Goal: Task Accomplishment & Management: Use online tool/utility

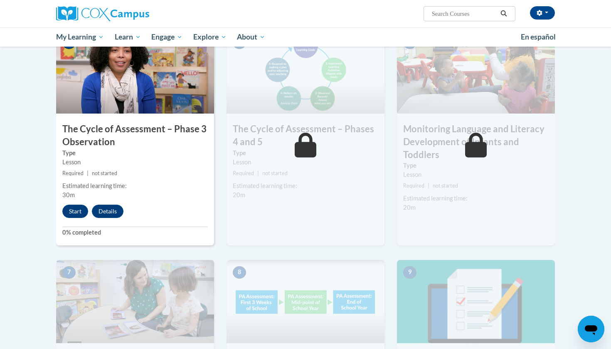
scroll to position [435, 0]
click at [78, 210] on button "Start" at bounding box center [75, 211] width 26 height 13
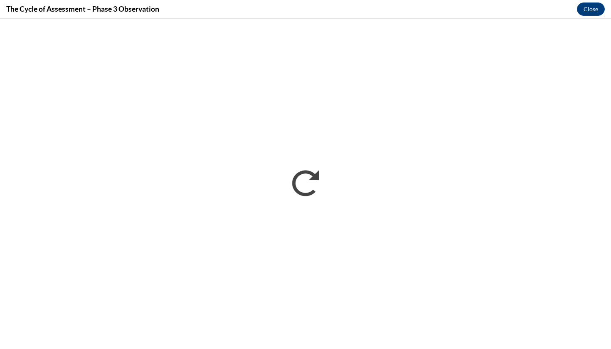
scroll to position [0, 0]
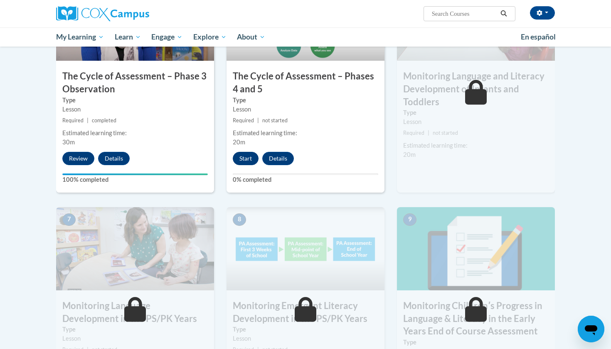
scroll to position [447, 0]
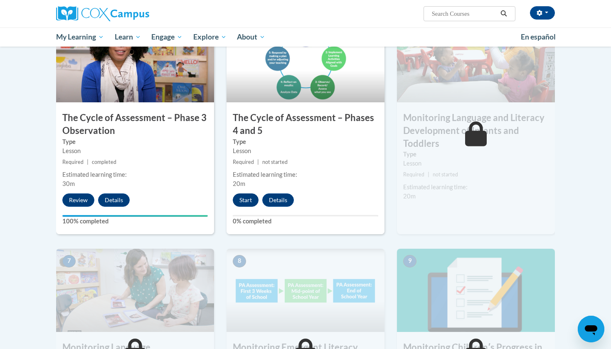
click at [240, 195] on button "Start" at bounding box center [246, 199] width 26 height 13
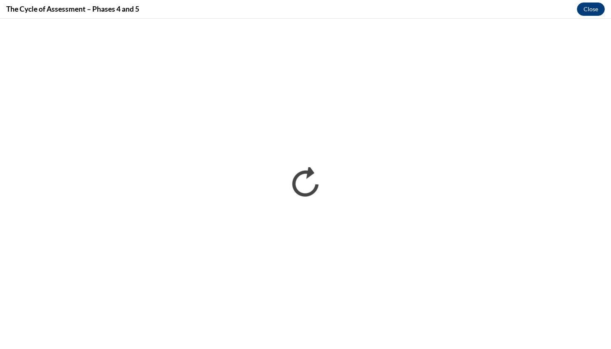
scroll to position [0, 0]
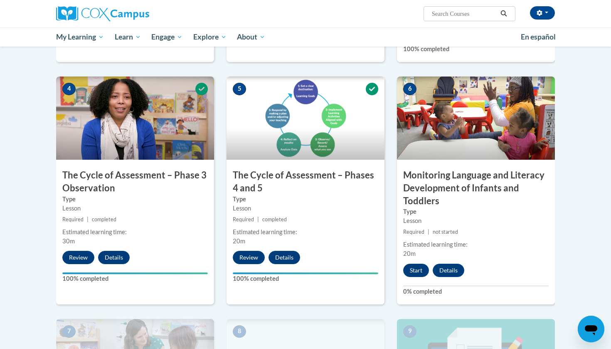
scroll to position [425, 0]
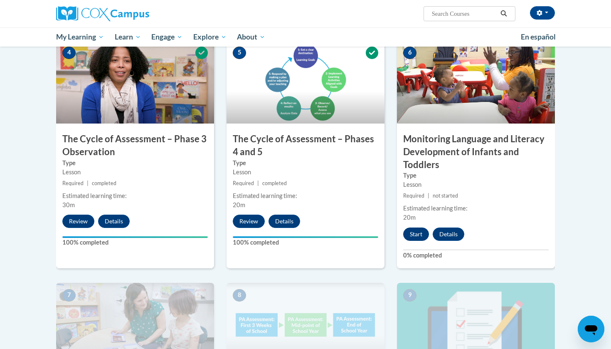
click at [414, 233] on button "Start" at bounding box center [416, 233] width 26 height 13
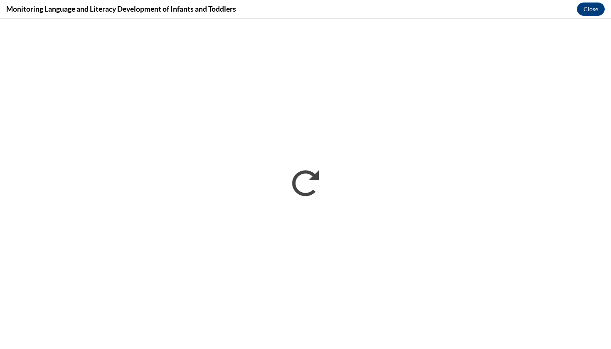
scroll to position [0, 0]
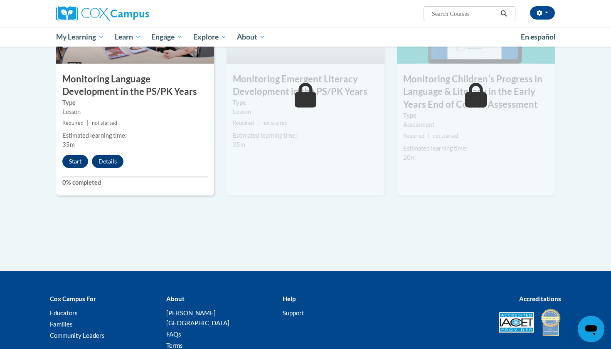
scroll to position [744, 0]
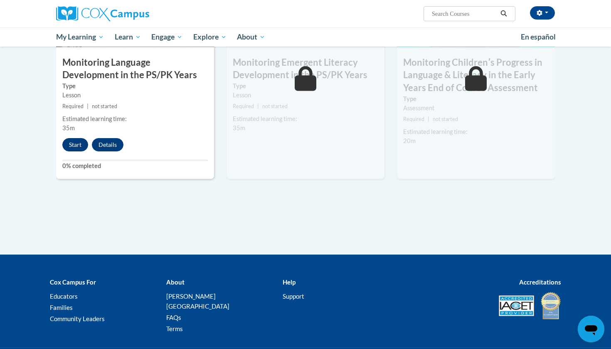
click at [74, 142] on button "Start" at bounding box center [75, 144] width 26 height 13
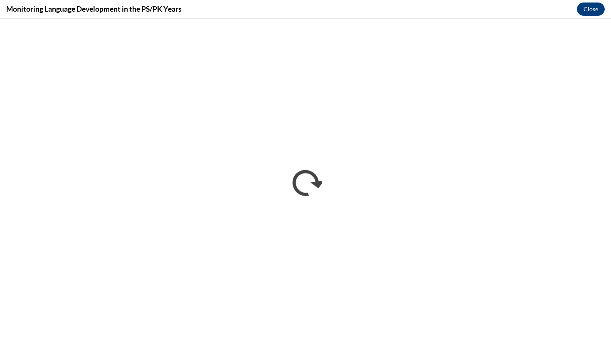
scroll to position [0, 0]
